Goal: Information Seeking & Learning: Understand process/instructions

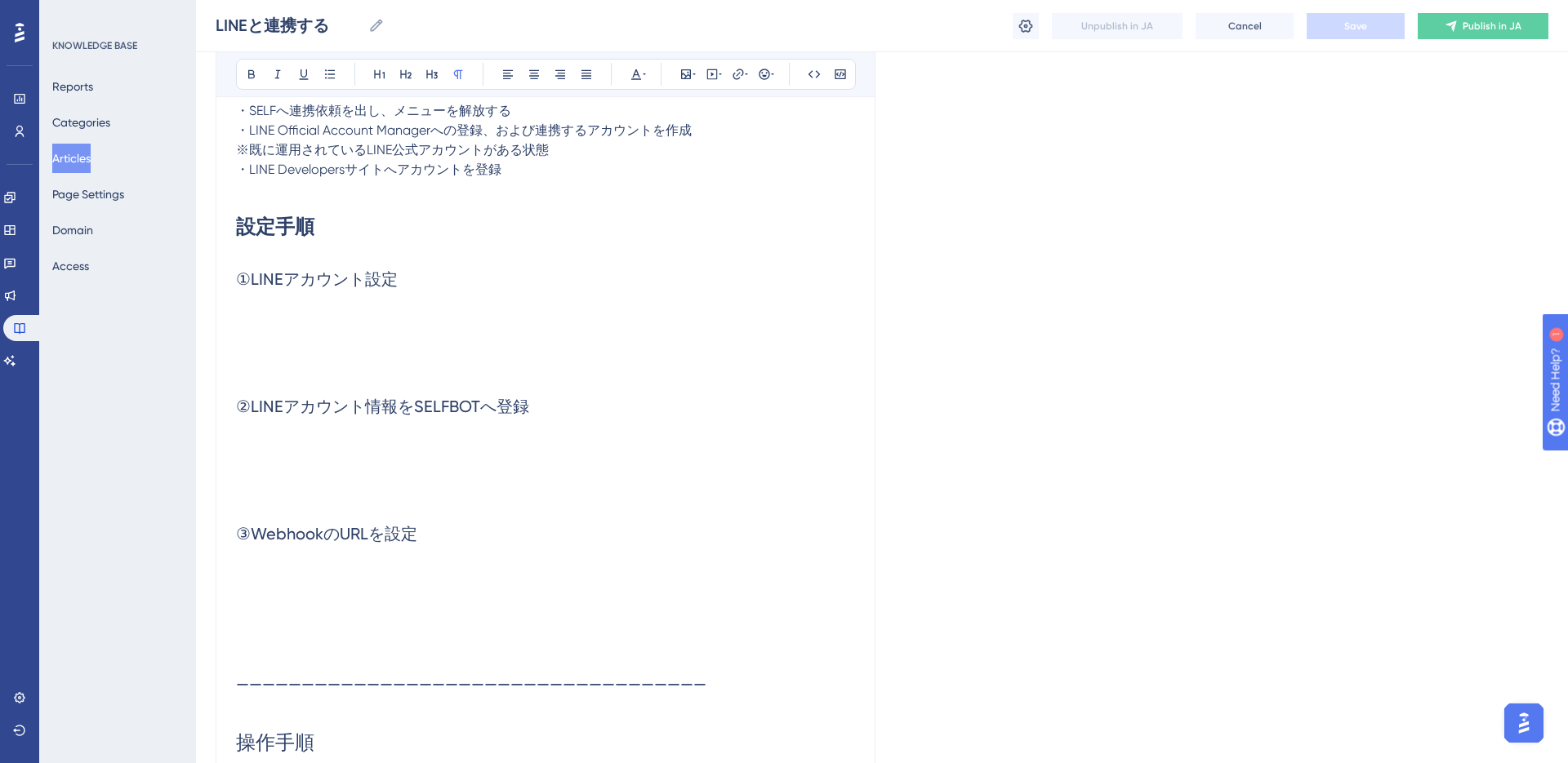
scroll to position [415, 0]
click at [323, 312] on p at bounding box center [545, 313] width 619 height 20
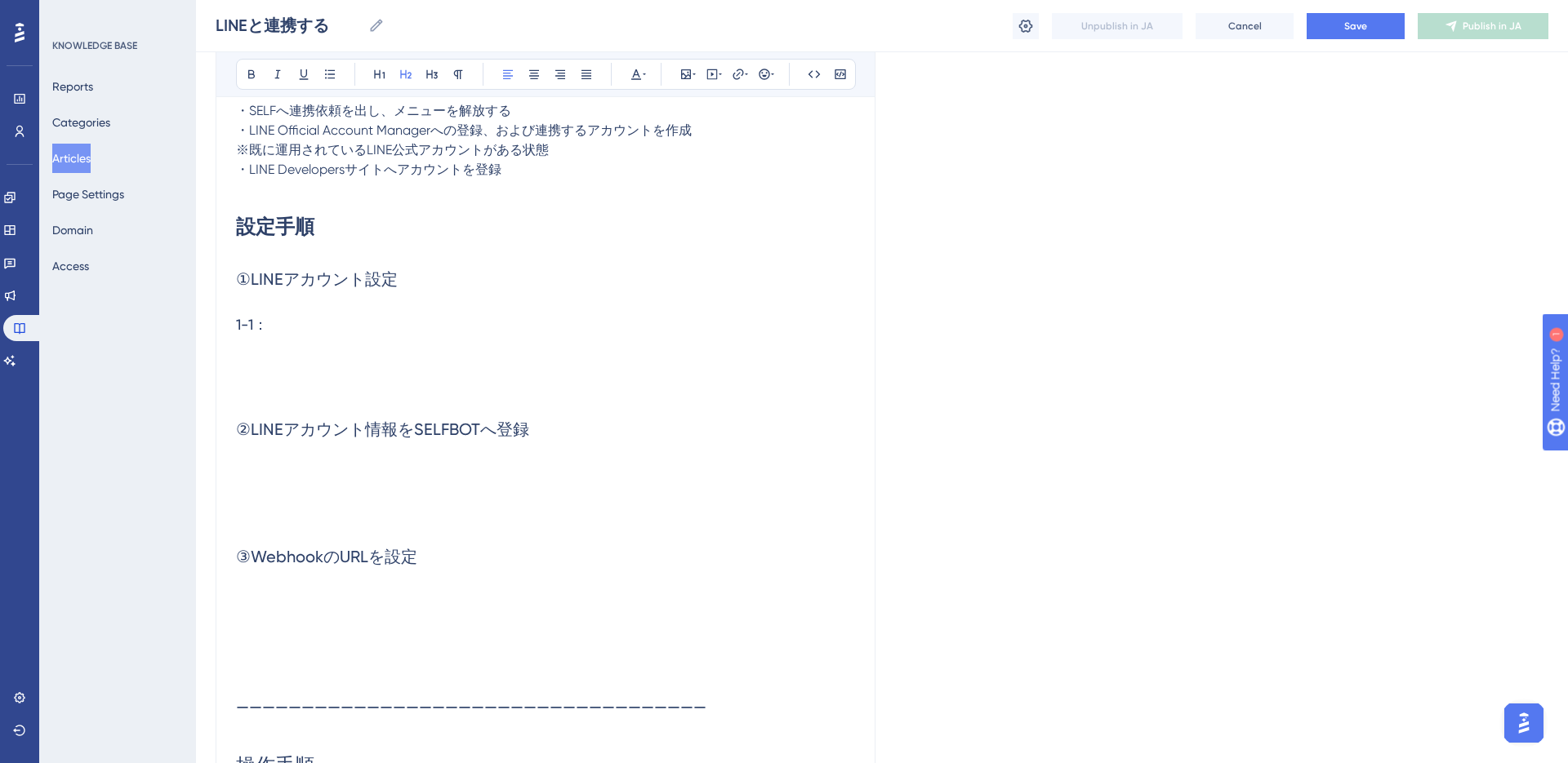
click at [411, 279] on h2 "①LINEアカウント設定" at bounding box center [545, 279] width 619 height 49
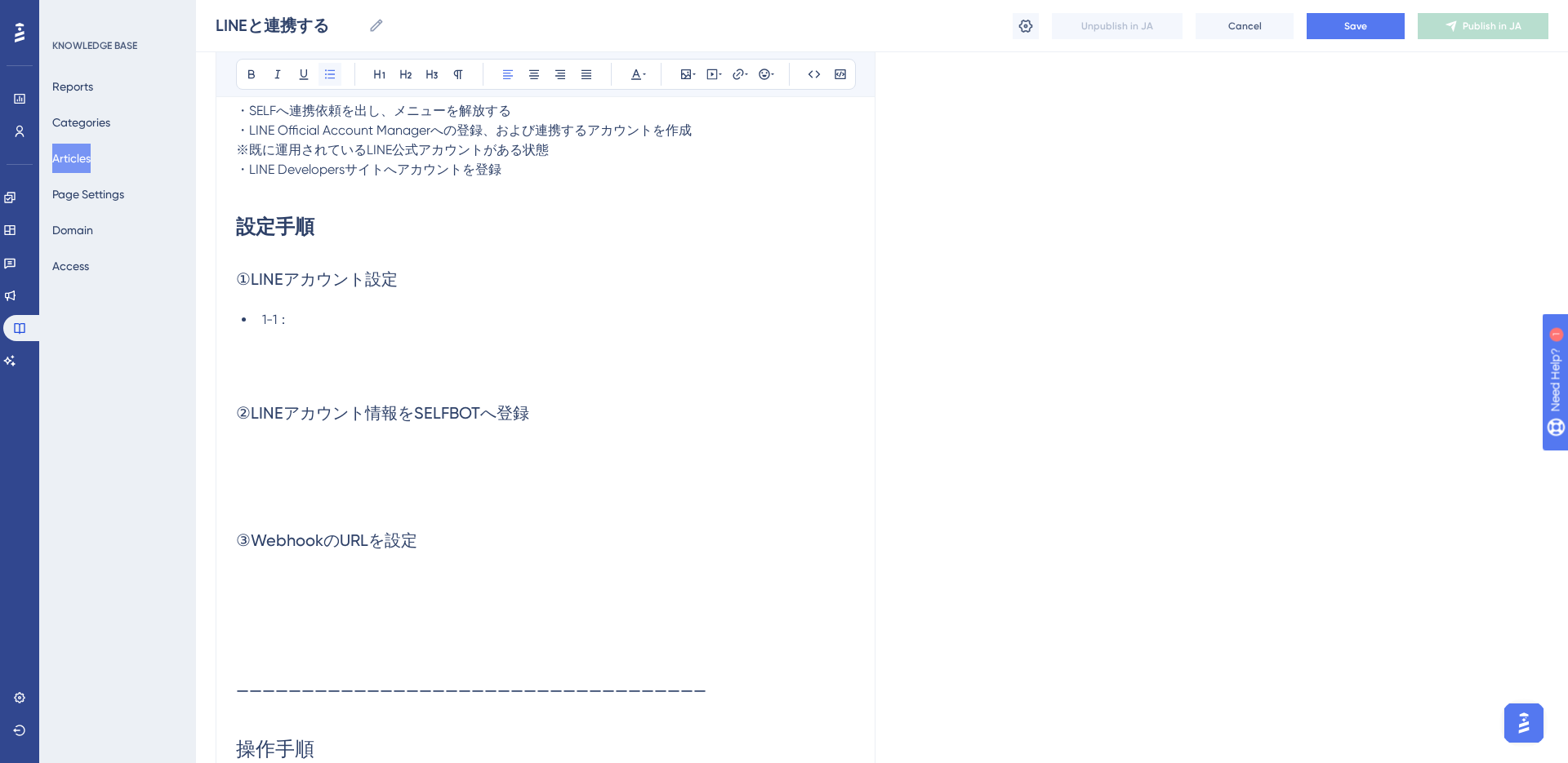
click at [331, 77] on icon at bounding box center [330, 74] width 9 height 9
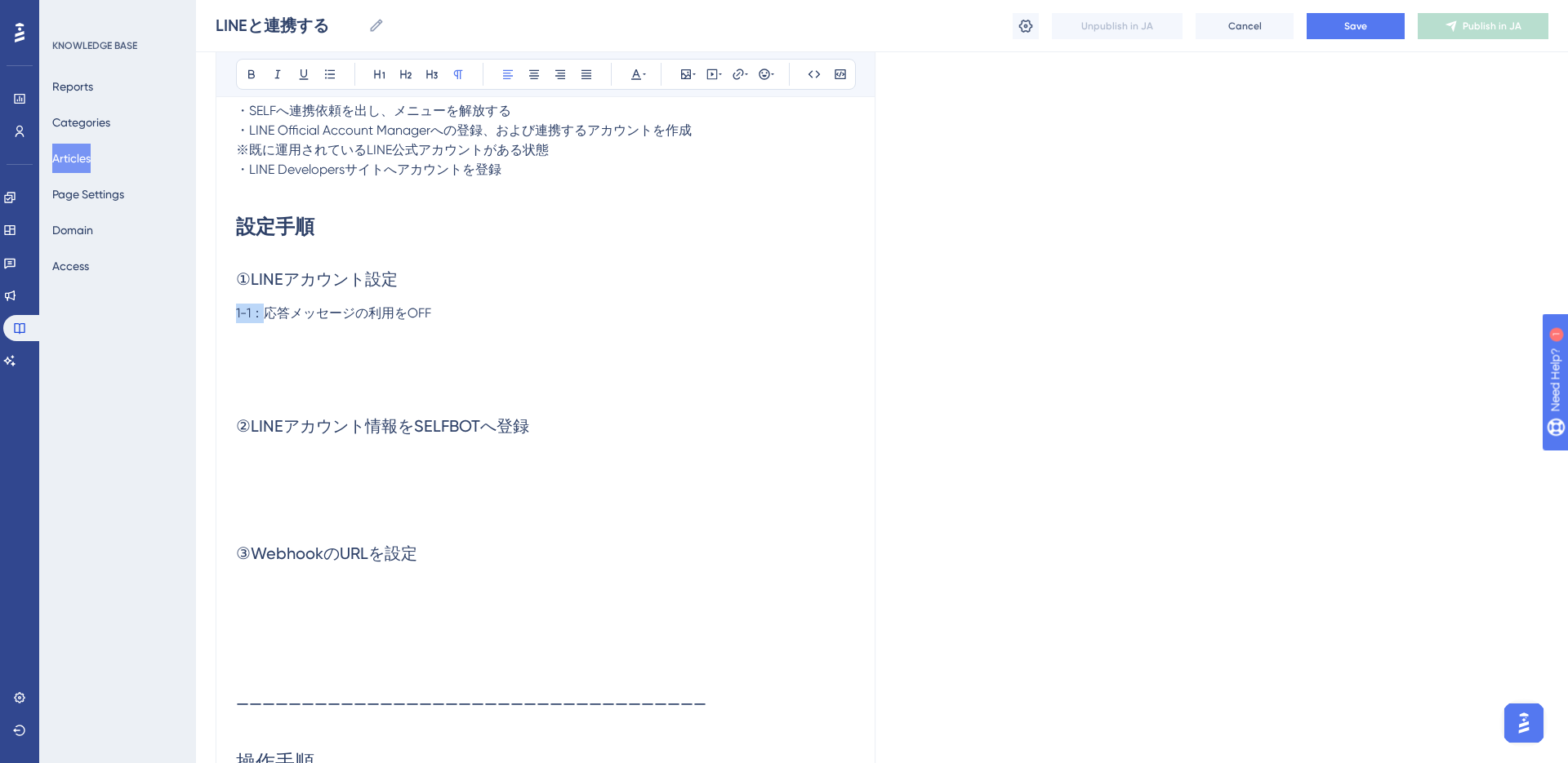
copy span "1-1："
paste div
click at [520, 446] on h2 "②LINEアカウント情報をSELFBOTへ登録" at bounding box center [545, 426] width 619 height 49
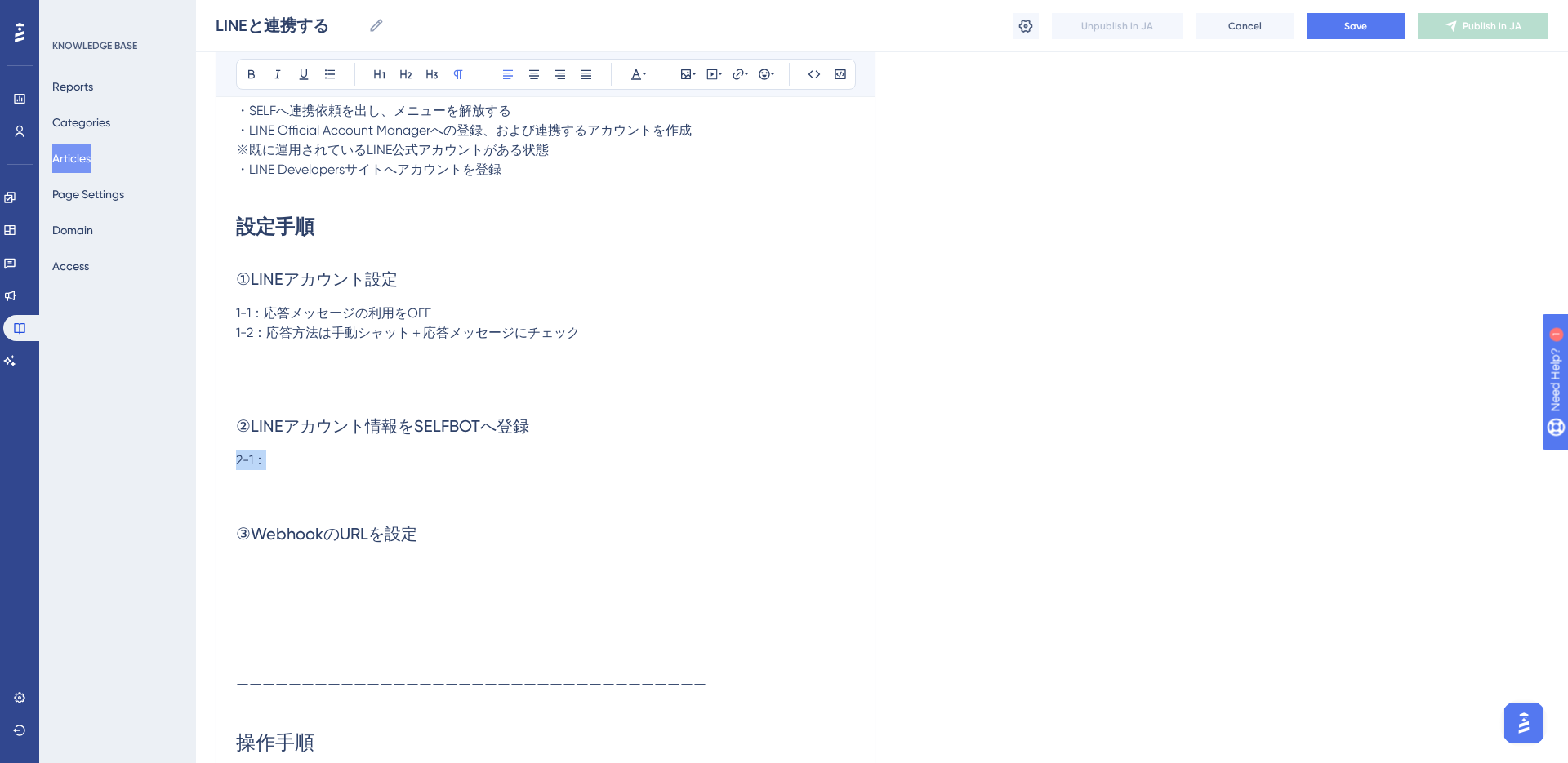
copy span "2-1："
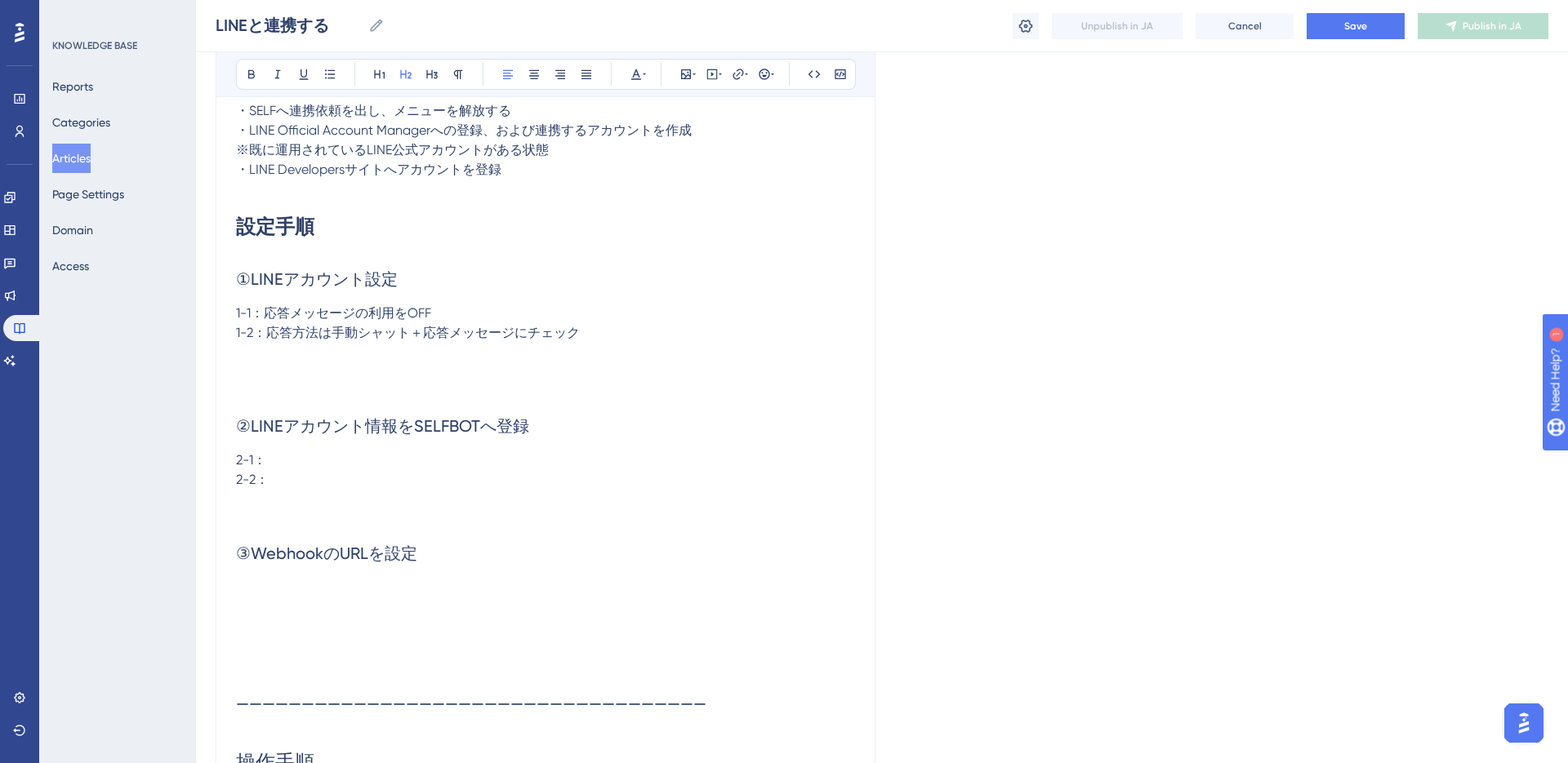
click at [473, 569] on h2 "③WebhookのURLを設定" at bounding box center [545, 553] width 619 height 49
copy span "3-1："
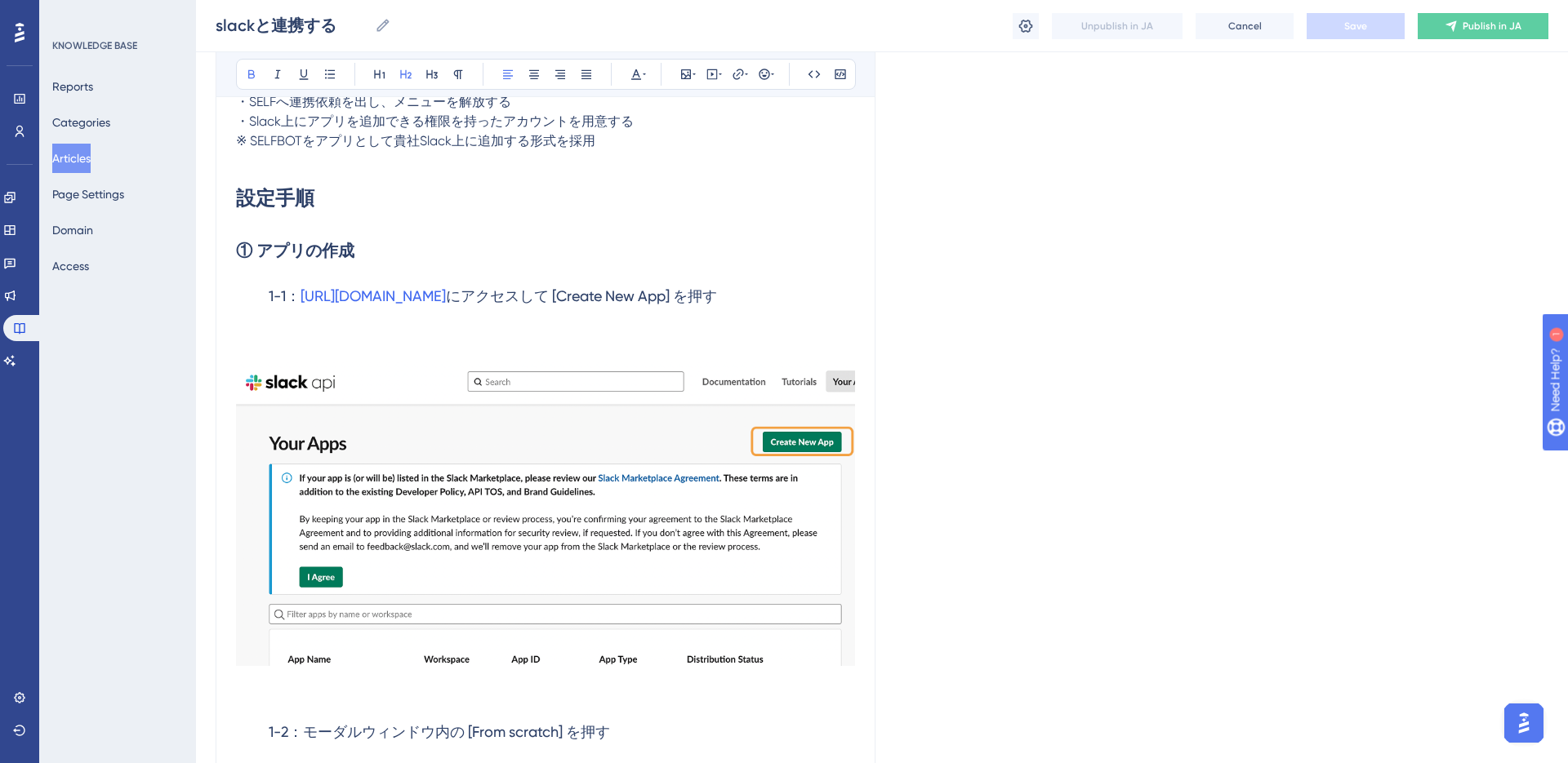
scroll to position [425, 0]
drag, startPoint x: 266, startPoint y: 296, endPoint x: 297, endPoint y: 298, distance: 31.1
click at [297, 298] on h3 "1-1： [URL][DOMAIN_NAME] にアクセスして [Create New App] を押す" at bounding box center [545, 296] width 619 height 42
copy span "1-1："
drag, startPoint x: 356, startPoint y: 262, endPoint x: 297, endPoint y: 299, distance: 69.6
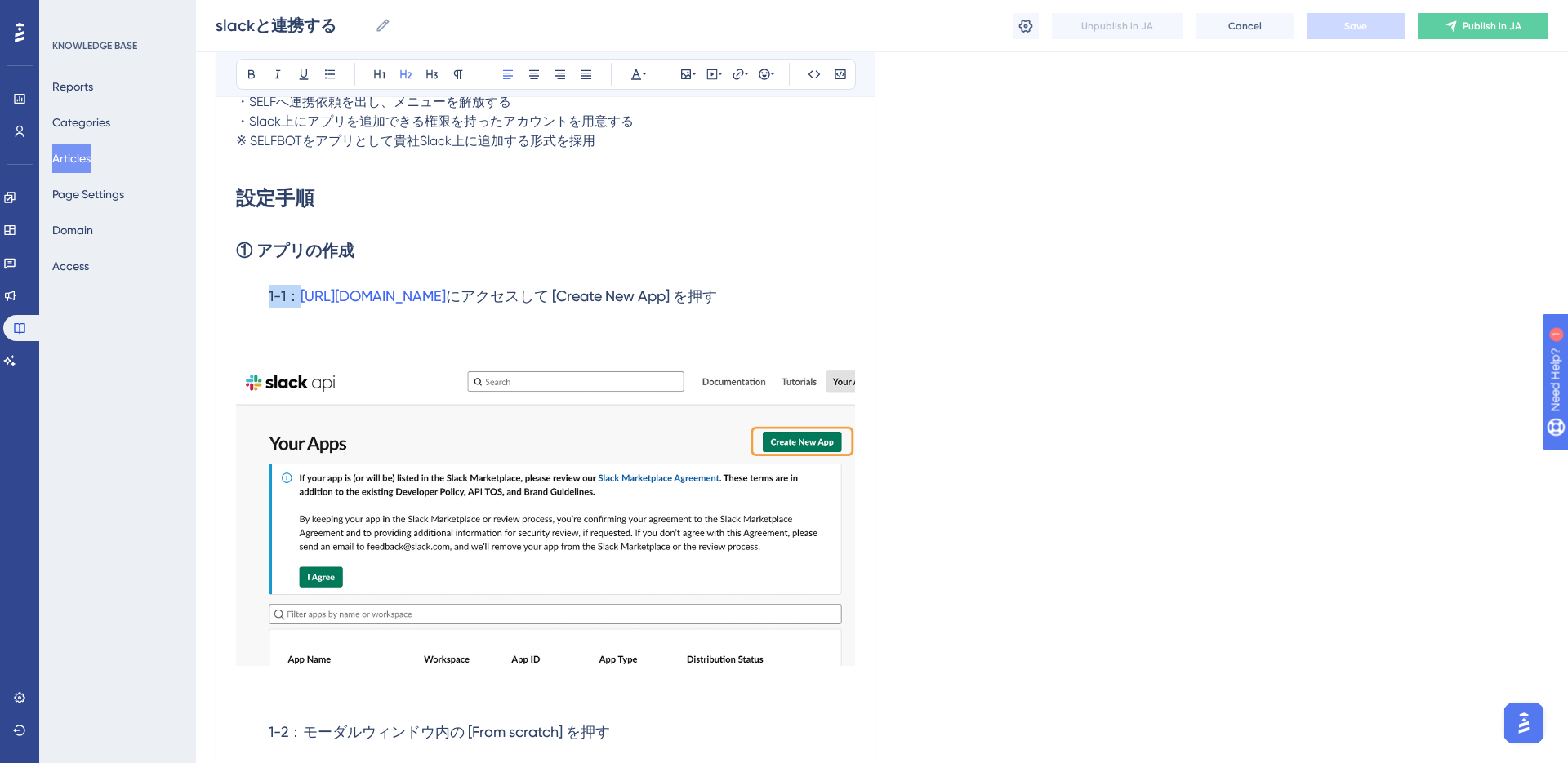
copy div "① アプリの作成 1-1："
